Goal: Book appointment/travel/reservation

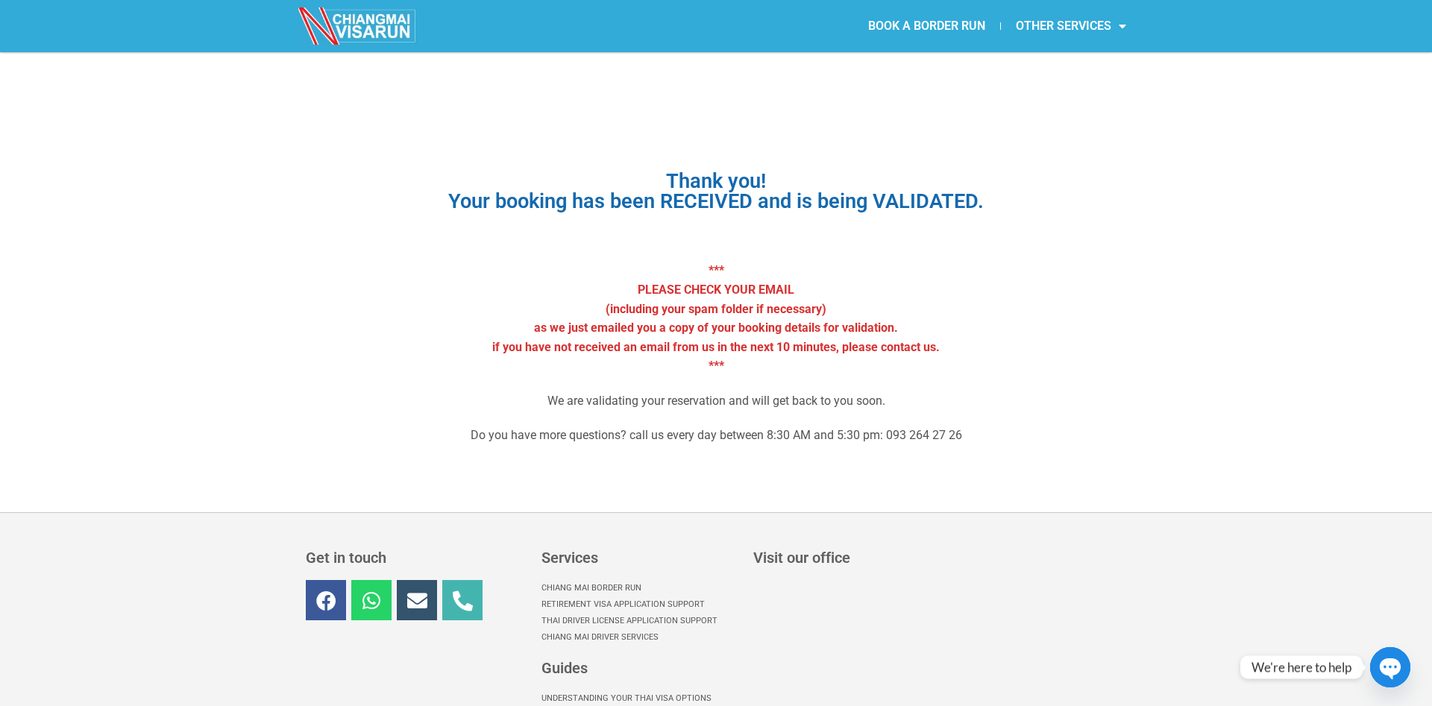
click at [366, 27] on img at bounding box center [357, 25] width 119 height 37
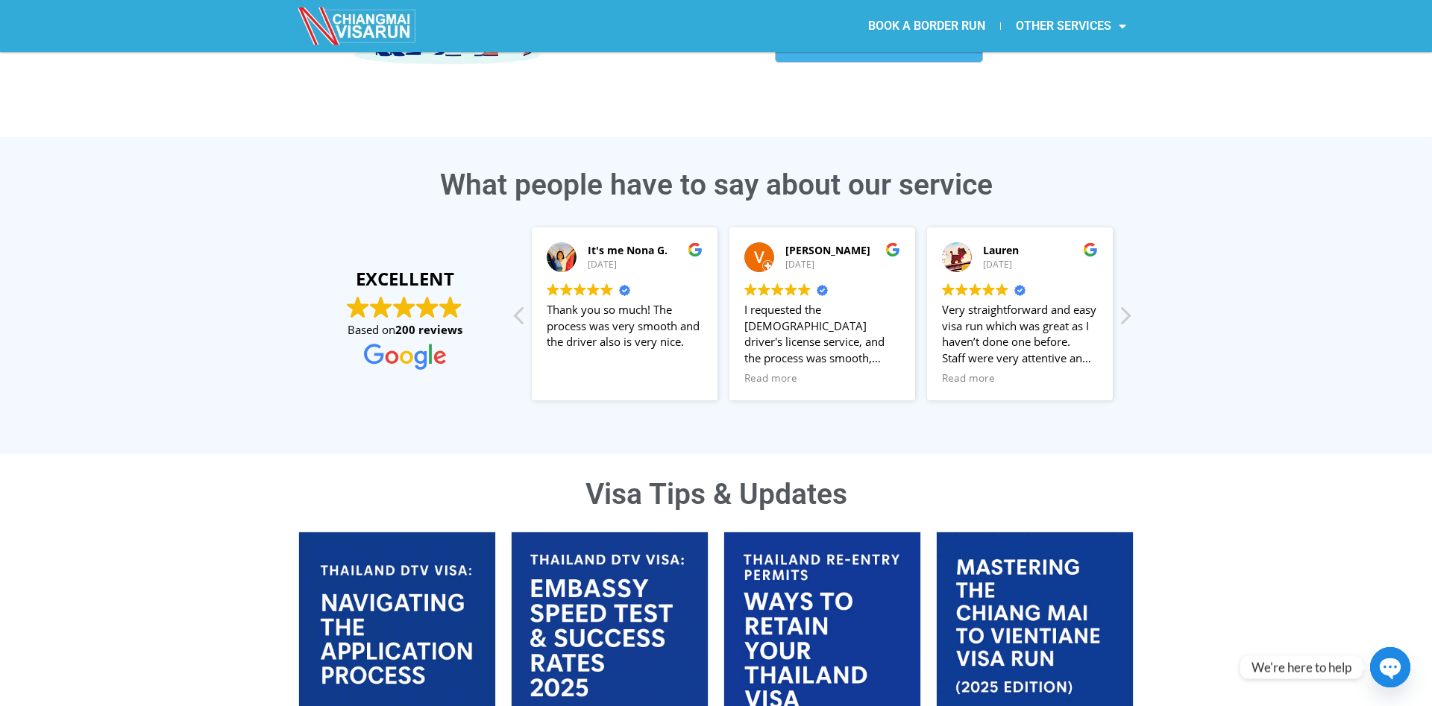
scroll to position [2, 0]
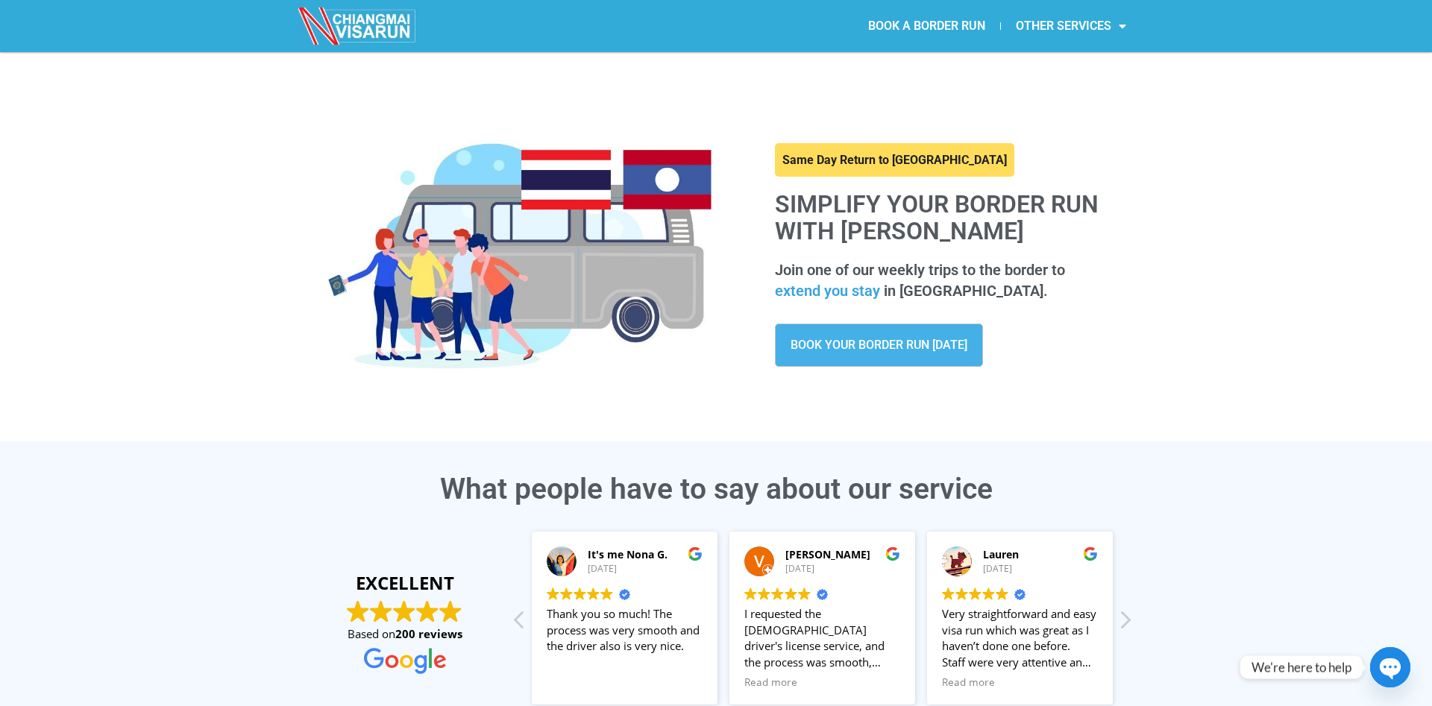
click at [319, 7] on img at bounding box center [357, 25] width 119 height 37
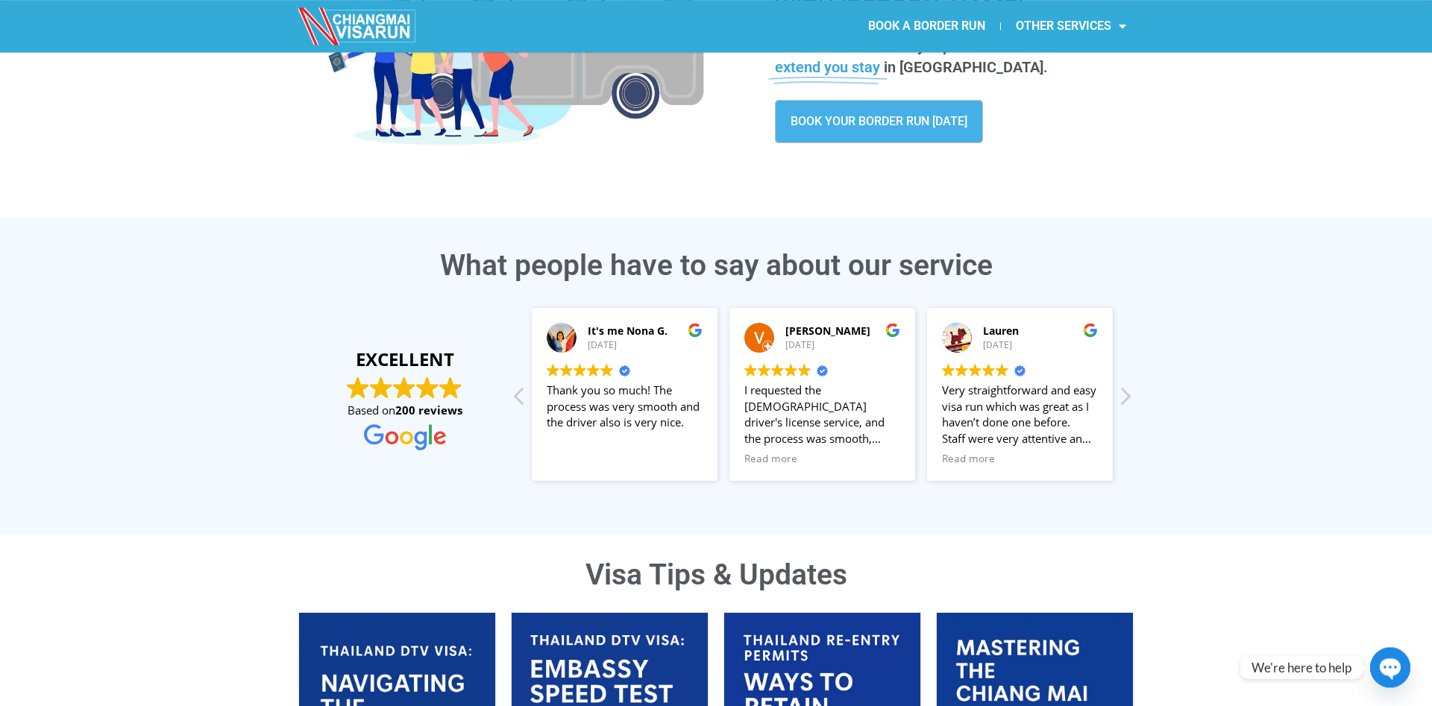
scroll to position [228, 0]
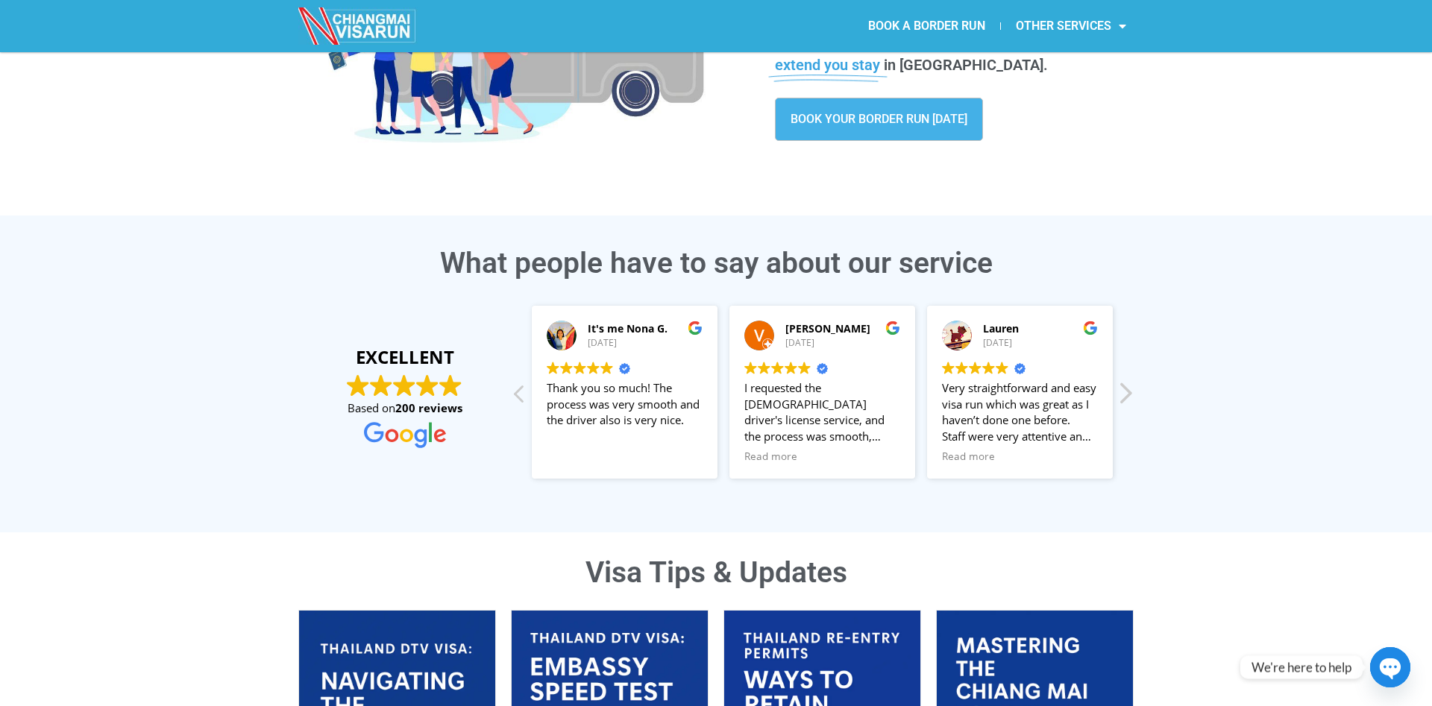
click at [1121, 396] on div "Next review" at bounding box center [1125, 398] width 18 height 36
click at [1121, 396] on div "It's me Nona G. 28/07/2025 Trustindex verifies that the original source of the …" at bounding box center [822, 392] width 623 height 191
click at [523, 397] on div "Previous review" at bounding box center [520, 398] width 18 height 36
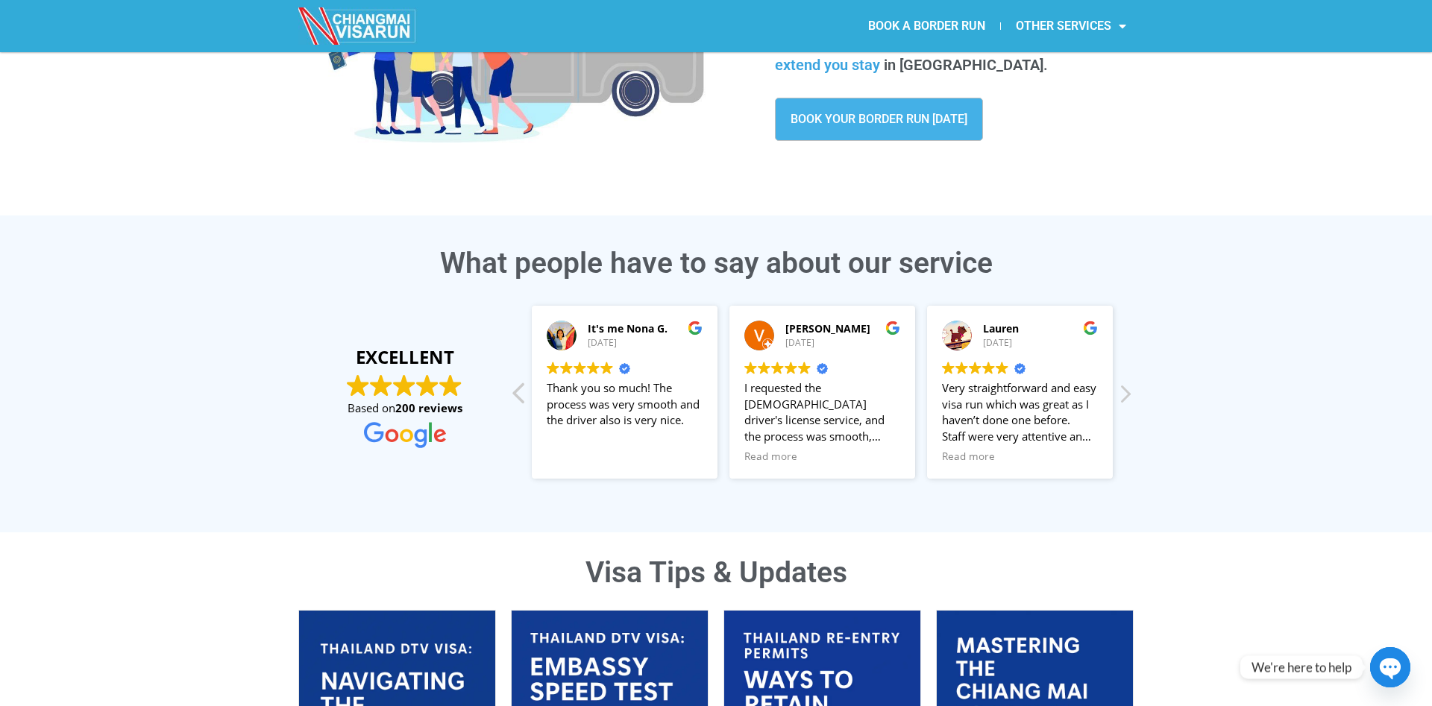
click at [518, 396] on div "Previous review" at bounding box center [520, 398] width 18 height 36
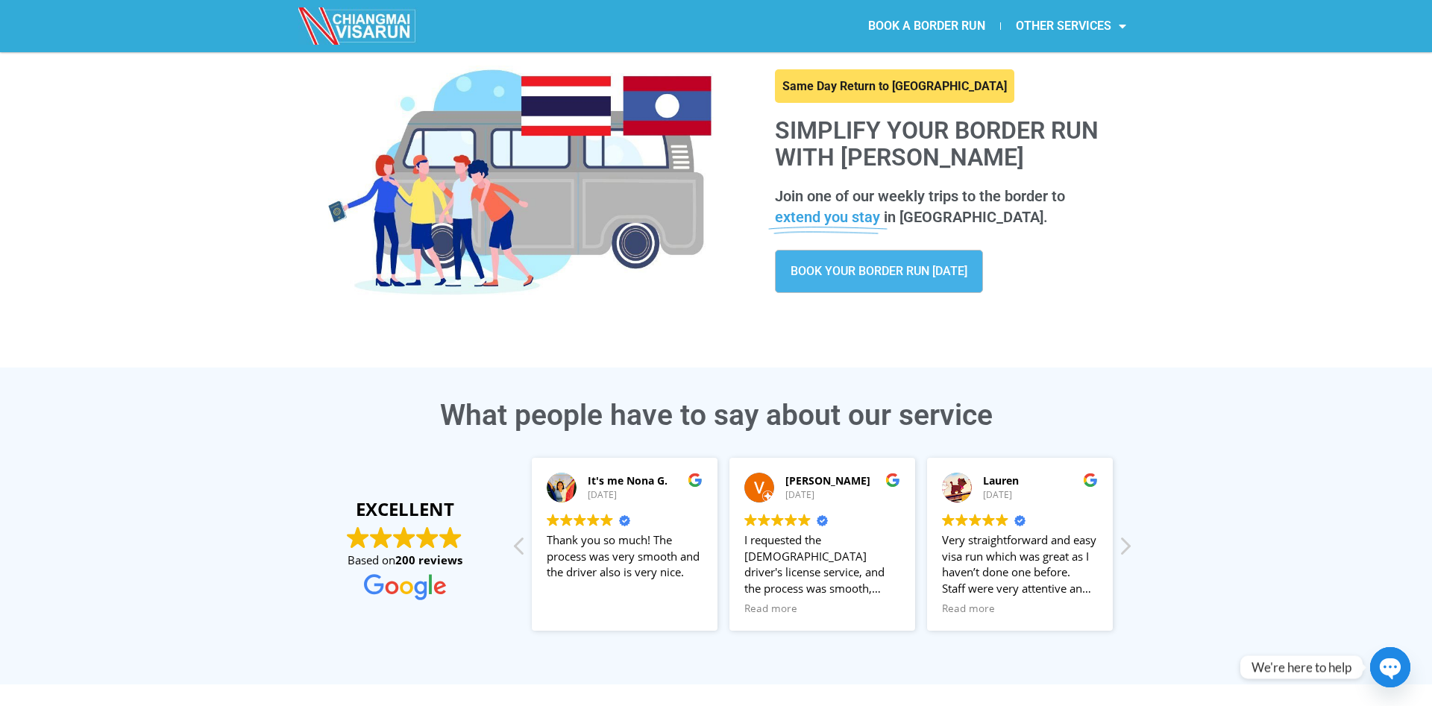
scroll to position [0, 0]
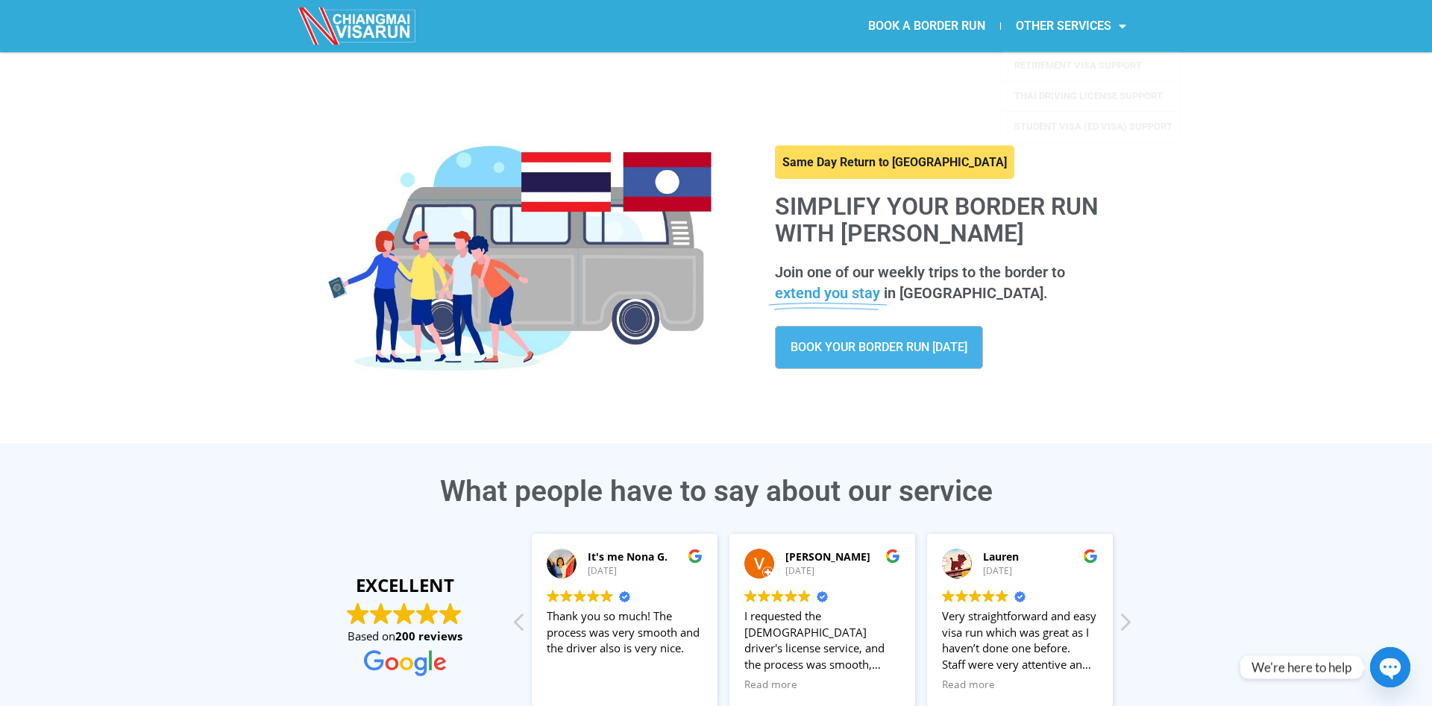
click at [936, 30] on link "BOOK A BORDER RUN" at bounding box center [926, 26] width 147 height 34
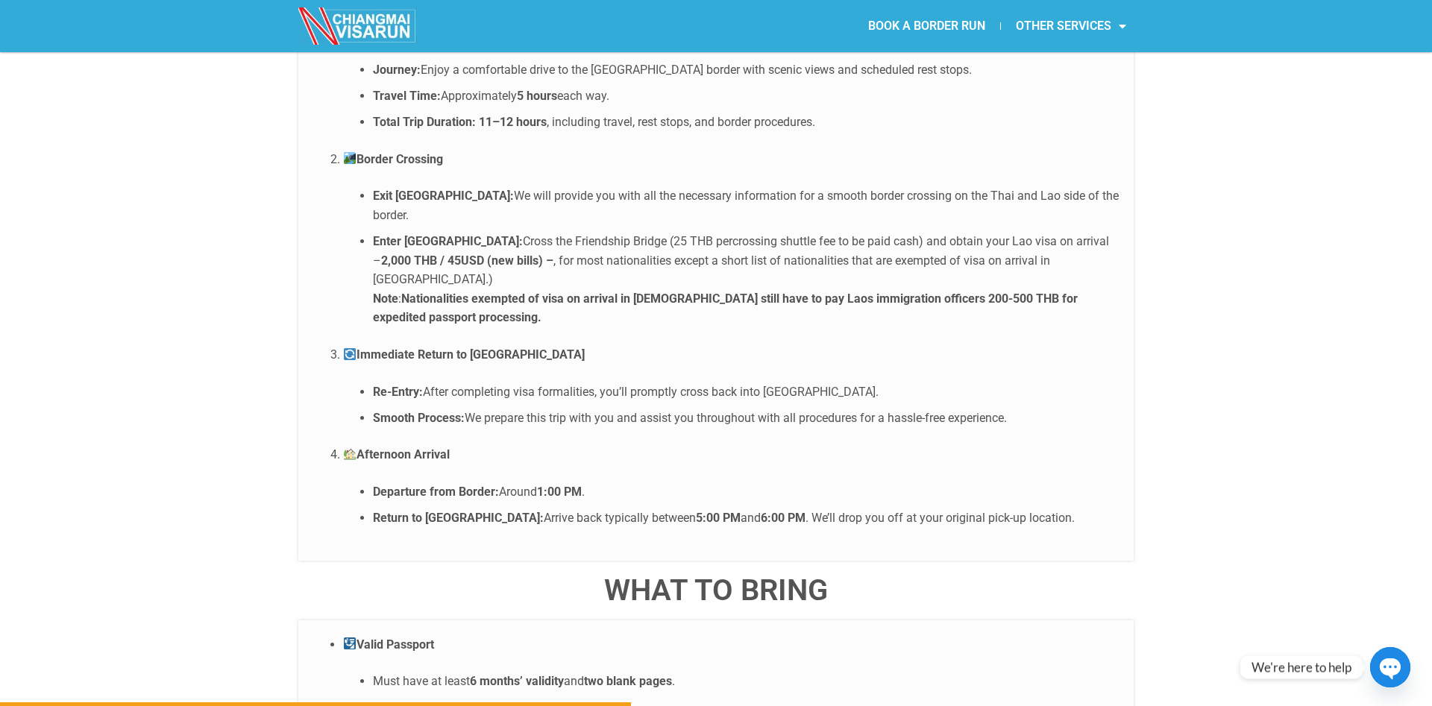
scroll to position [3137, 0]
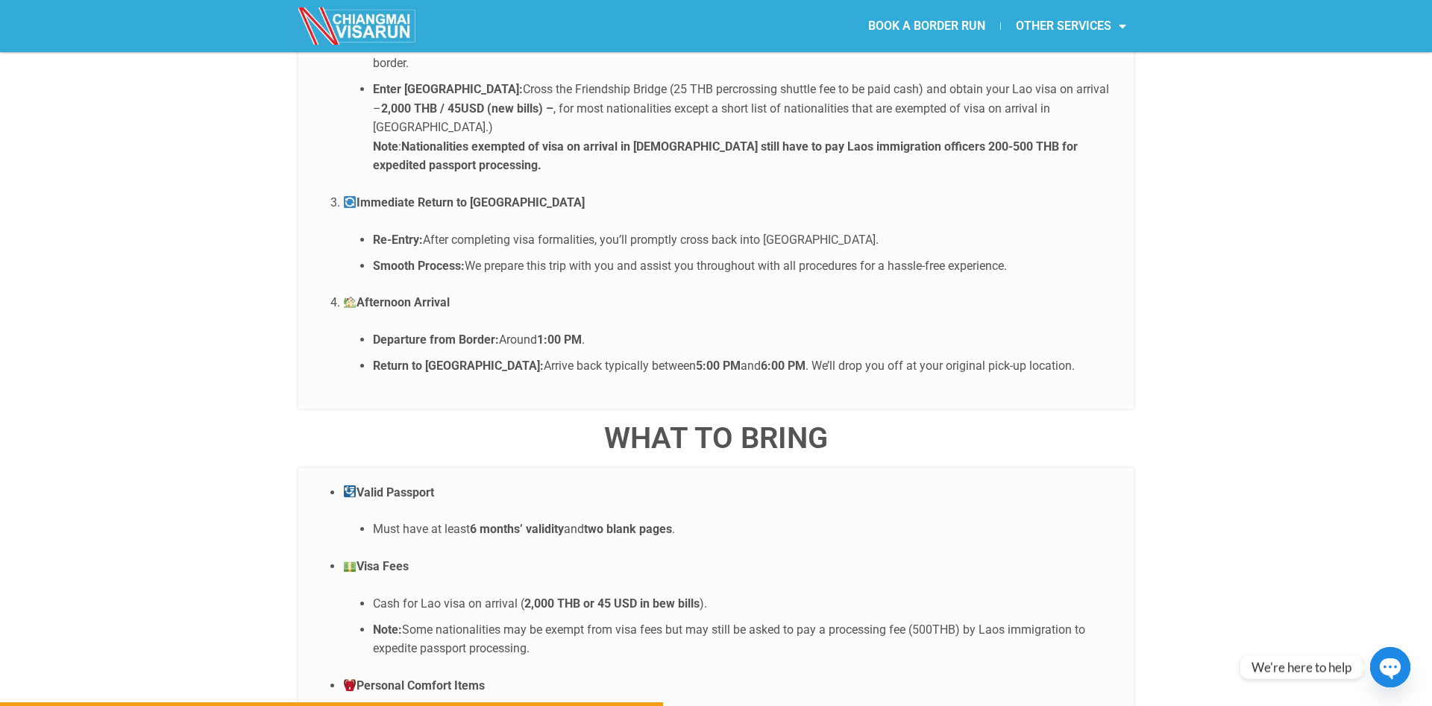
click at [770, 483] on p "Valid Passport" at bounding box center [731, 492] width 776 height 19
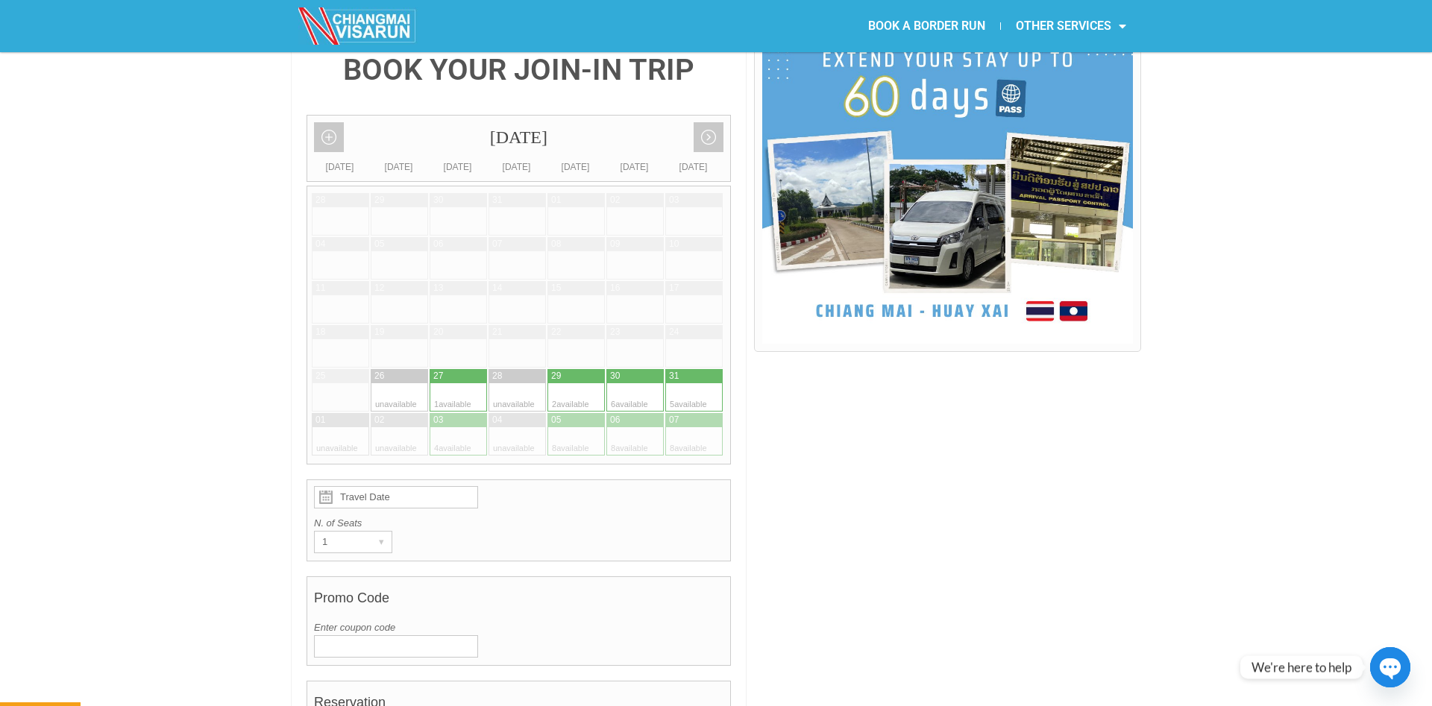
scroll to position [0, 0]
